Goal: Book appointment/travel/reservation

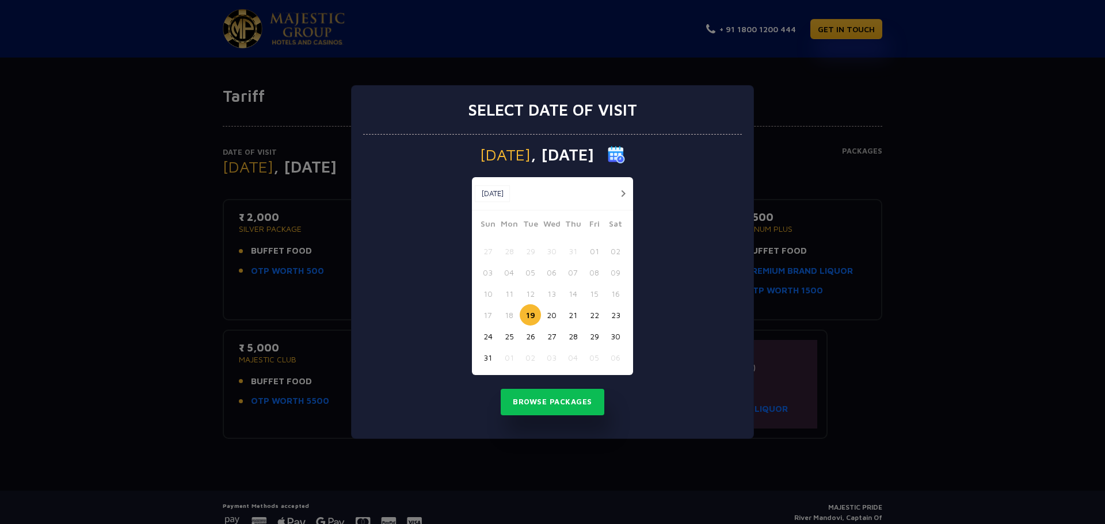
click at [839, 214] on div "Select date of visit [DATE] [DATE] [DATE] Sun Mon Tue Wed Thu Fri Sat 27 28 29 …" at bounding box center [552, 262] width 1105 height 524
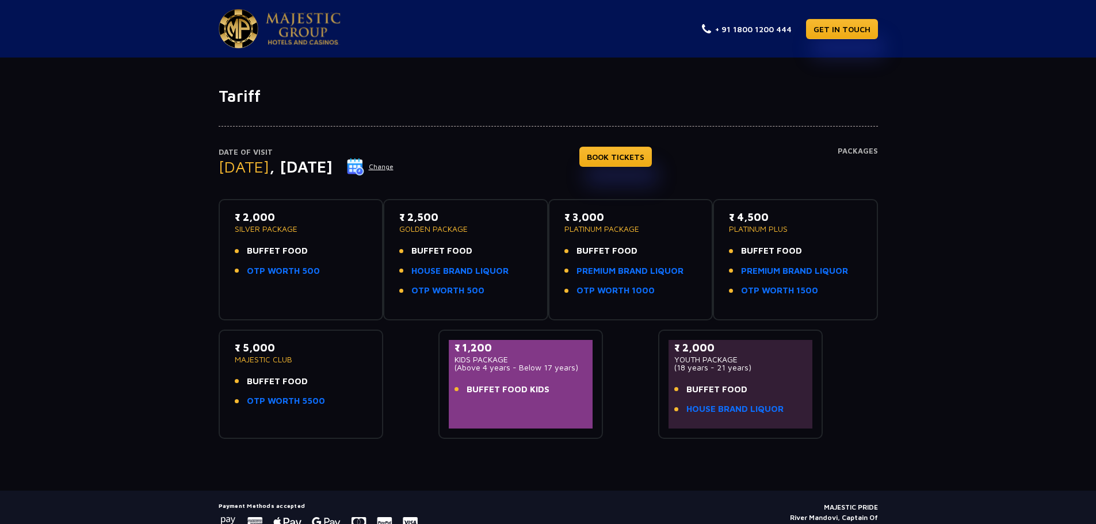
scroll to position [54, 0]
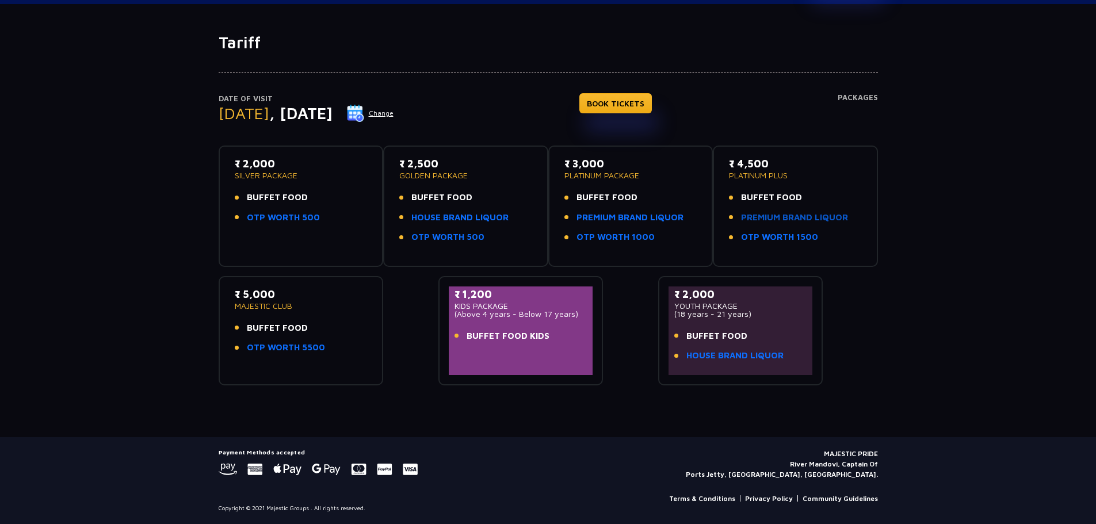
click at [787, 214] on link "PREMIUM BRAND LIQUOR" at bounding box center [794, 217] width 107 height 13
drag, startPoint x: 414, startPoint y: 177, endPoint x: 472, endPoint y: 180, distance: 58.2
click at [472, 180] on div "₹ 2,500 GOLDEN PACKAGE BUFFET FOOD HOUSE BRAND LIQUOR OTP WORTH 500" at bounding box center [465, 203] width 133 height 95
drag, startPoint x: 571, startPoint y: 177, endPoint x: 657, endPoint y: 180, distance: 85.8
click at [657, 180] on p "PLATINUM PACKAGE" at bounding box center [631, 176] width 133 height 8
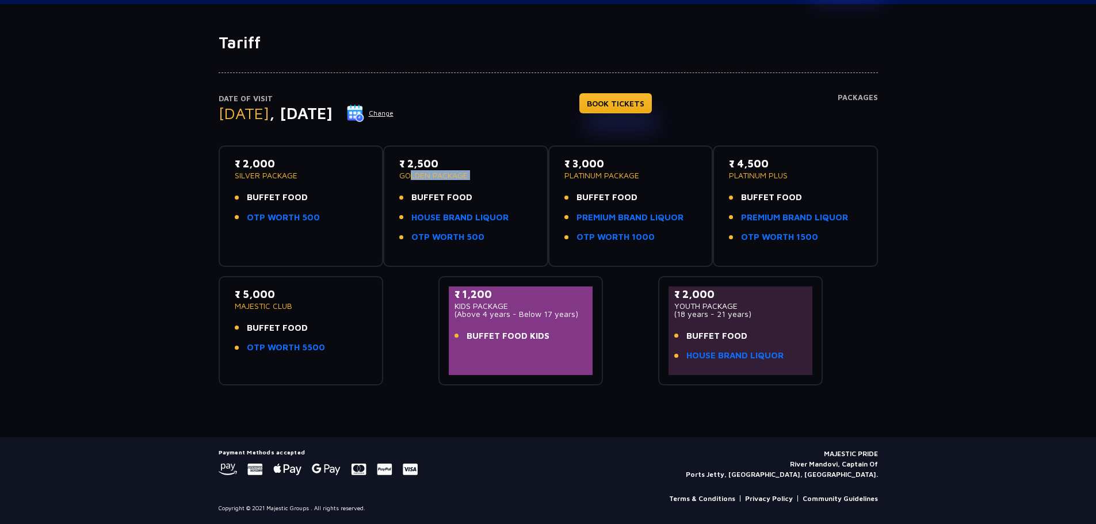
drag, startPoint x: 736, startPoint y: 172, endPoint x: 804, endPoint y: 172, distance: 67.9
click at [804, 172] on p "PLATINUM PLUS" at bounding box center [795, 176] width 133 height 8
click at [661, 179] on p "PLATINUM PACKAGE" at bounding box center [631, 176] width 133 height 8
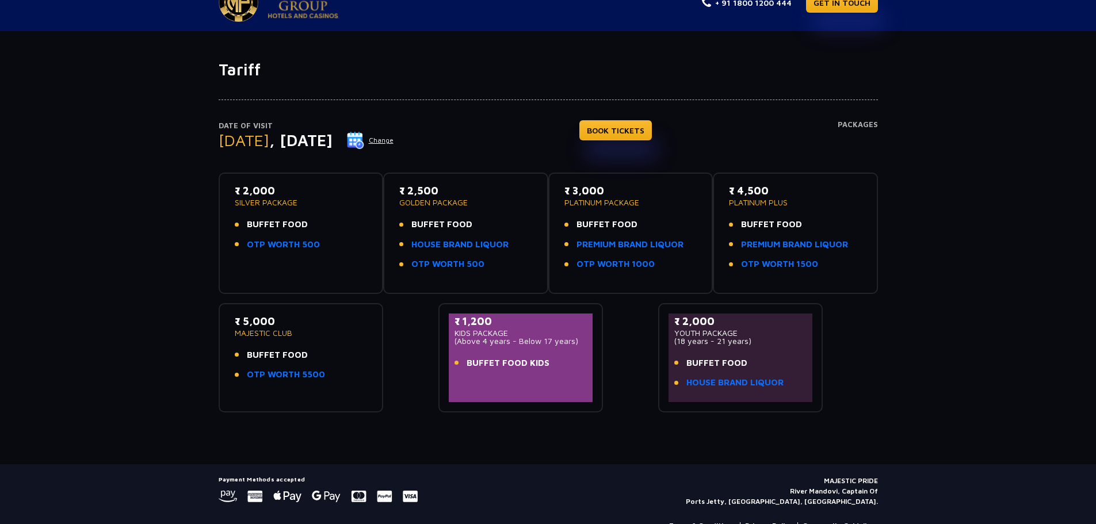
scroll to position [0, 0]
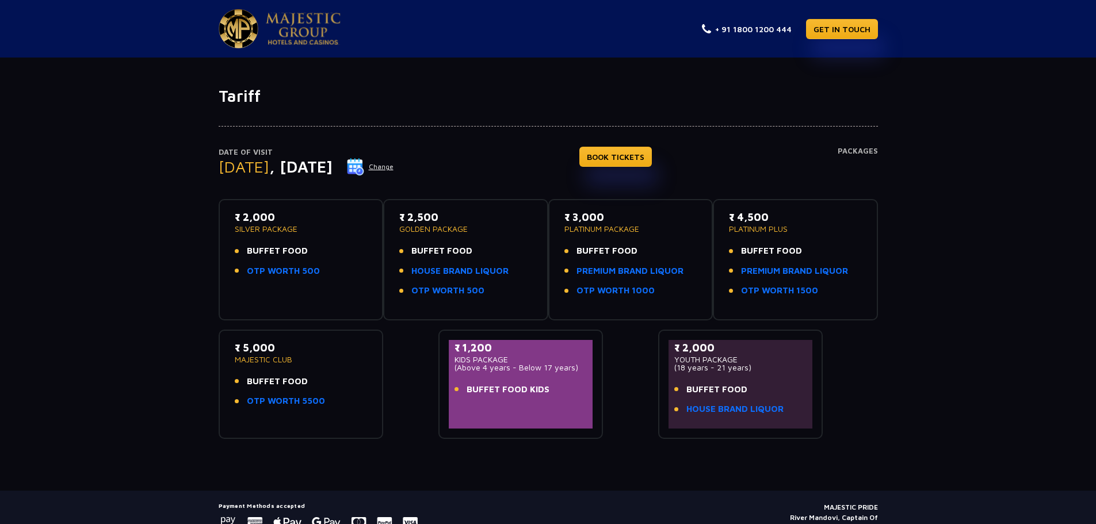
click at [394, 169] on button "Change" at bounding box center [370, 167] width 48 height 18
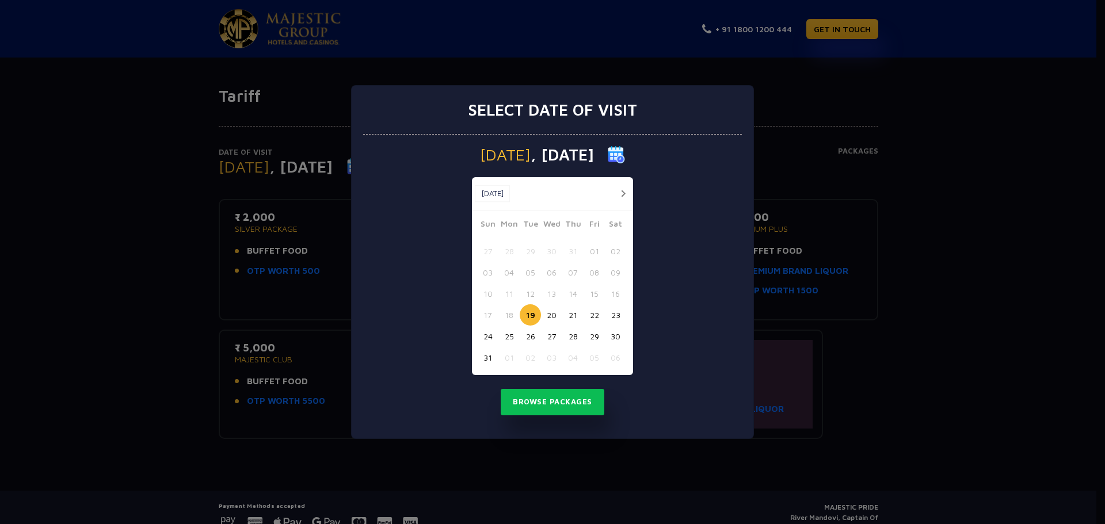
click at [486, 340] on button "24" at bounding box center [487, 336] width 21 height 21
click at [539, 396] on button "Browse Packages" at bounding box center [553, 402] width 104 height 26
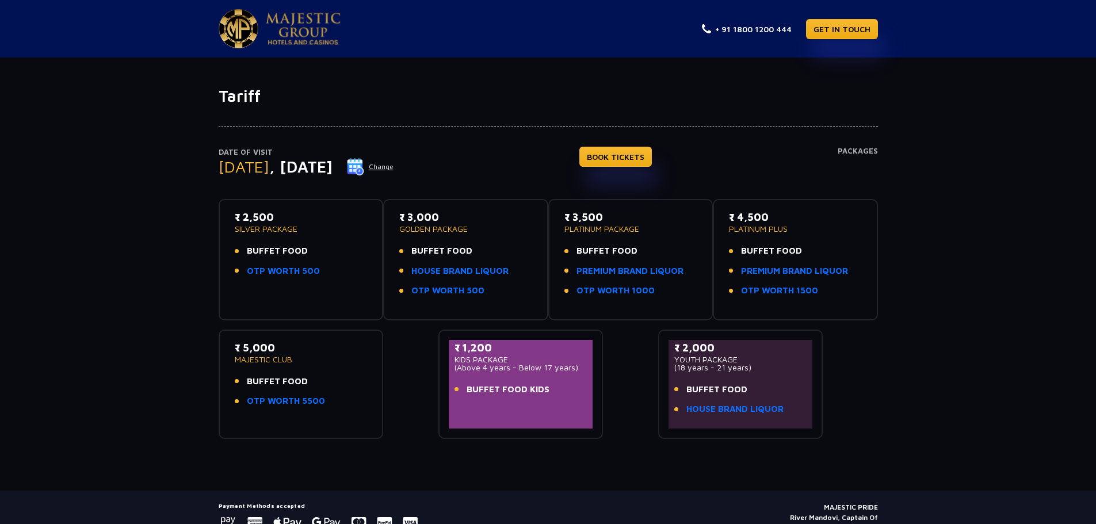
drag, startPoint x: 571, startPoint y: 216, endPoint x: 608, endPoint y: 217, distance: 36.3
click at [608, 217] on p "₹ 3,500" at bounding box center [631, 217] width 133 height 16
click at [614, 218] on p "₹ 3,500" at bounding box center [631, 217] width 133 height 16
click at [618, 270] on link "PREMIUM BRAND LIQUOR" at bounding box center [630, 271] width 107 height 13
click at [820, 272] on link "PREMIUM BRAND LIQUOR" at bounding box center [794, 271] width 107 height 13
